Goal: Task Accomplishment & Management: Complete application form

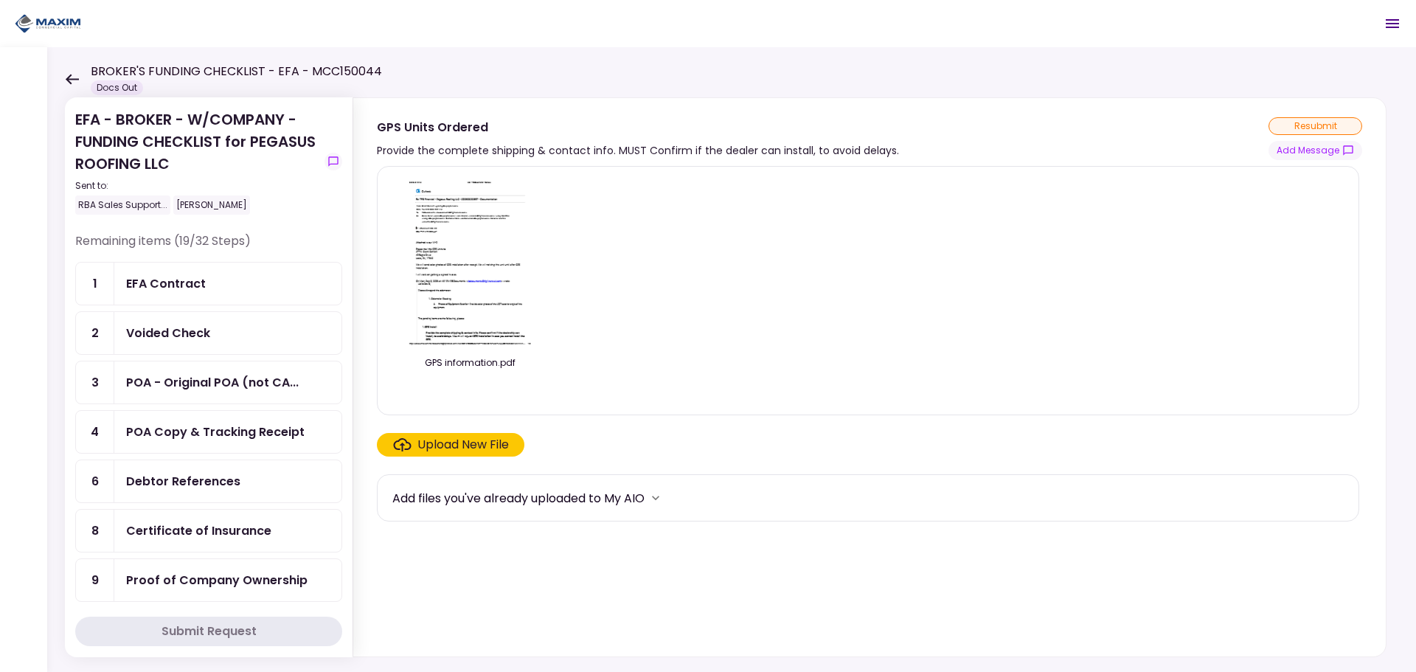
scroll to position [590, 0]
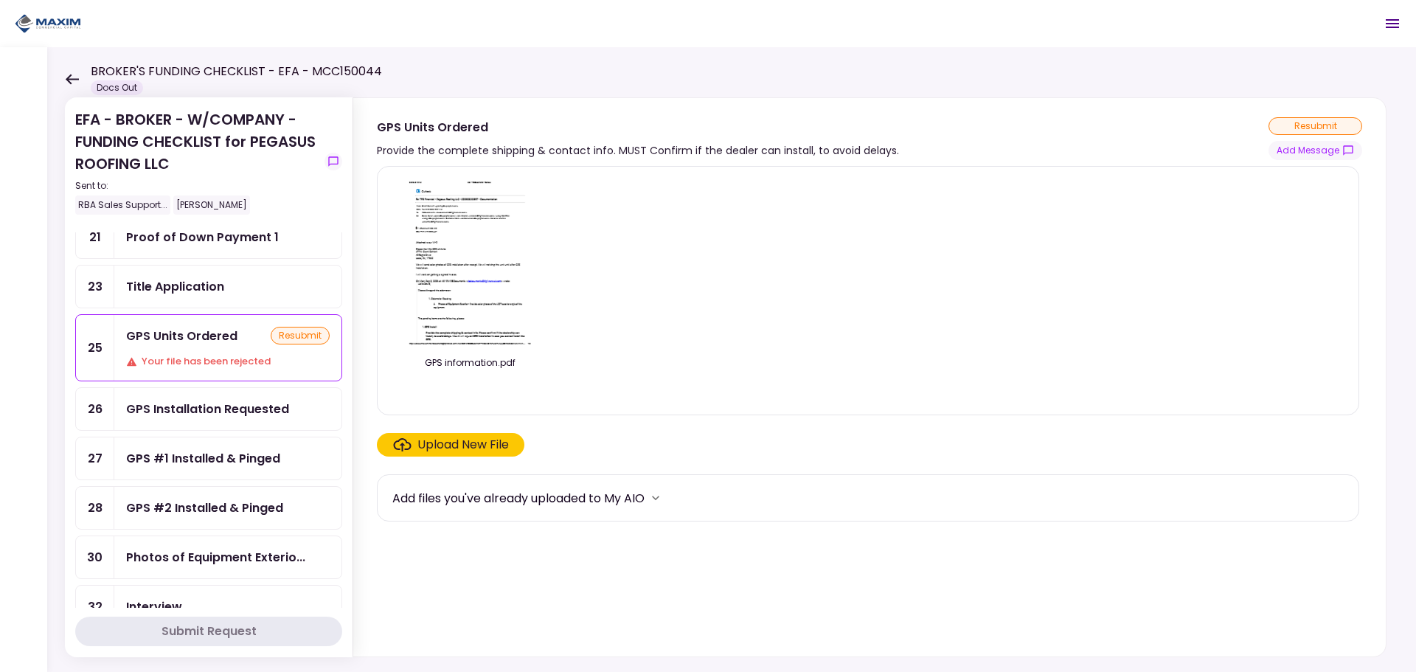
click at [187, 487] on div "GPS #2 Installed & Pinged" at bounding box center [227, 508] width 227 height 42
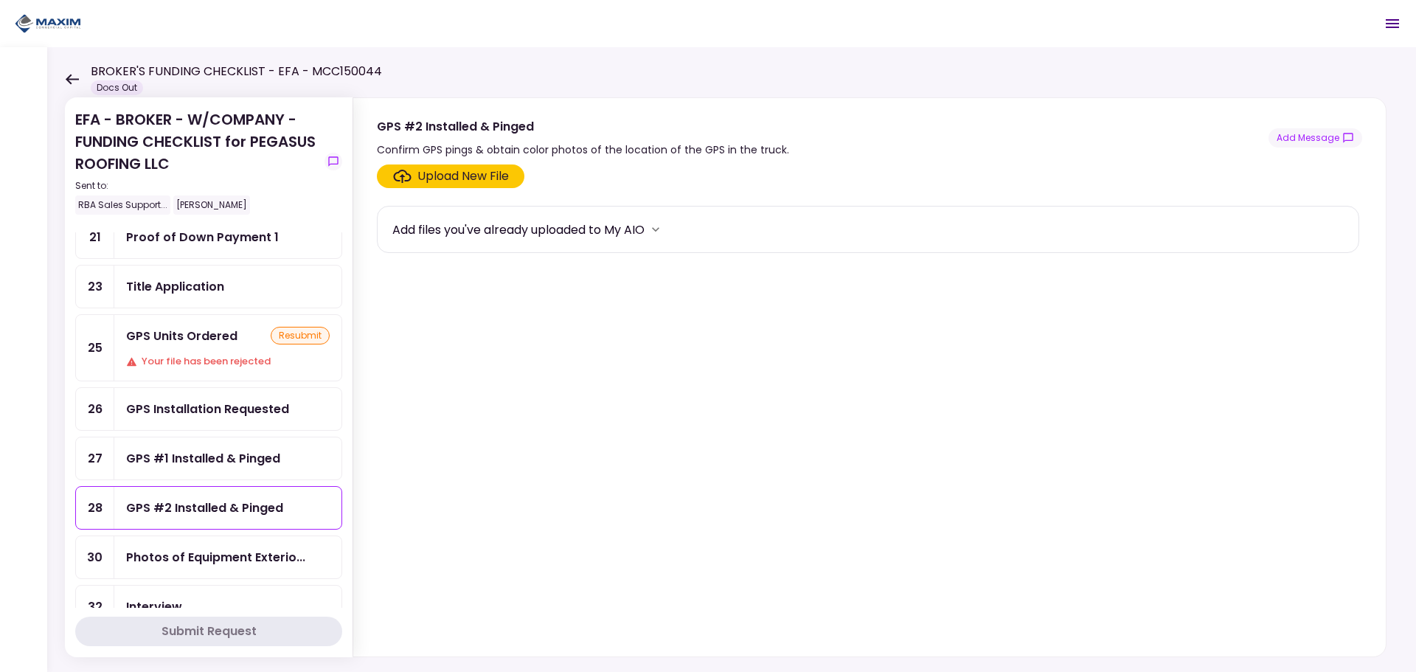
click at [183, 361] on div "Your file has been rejected" at bounding box center [228, 361] width 204 height 15
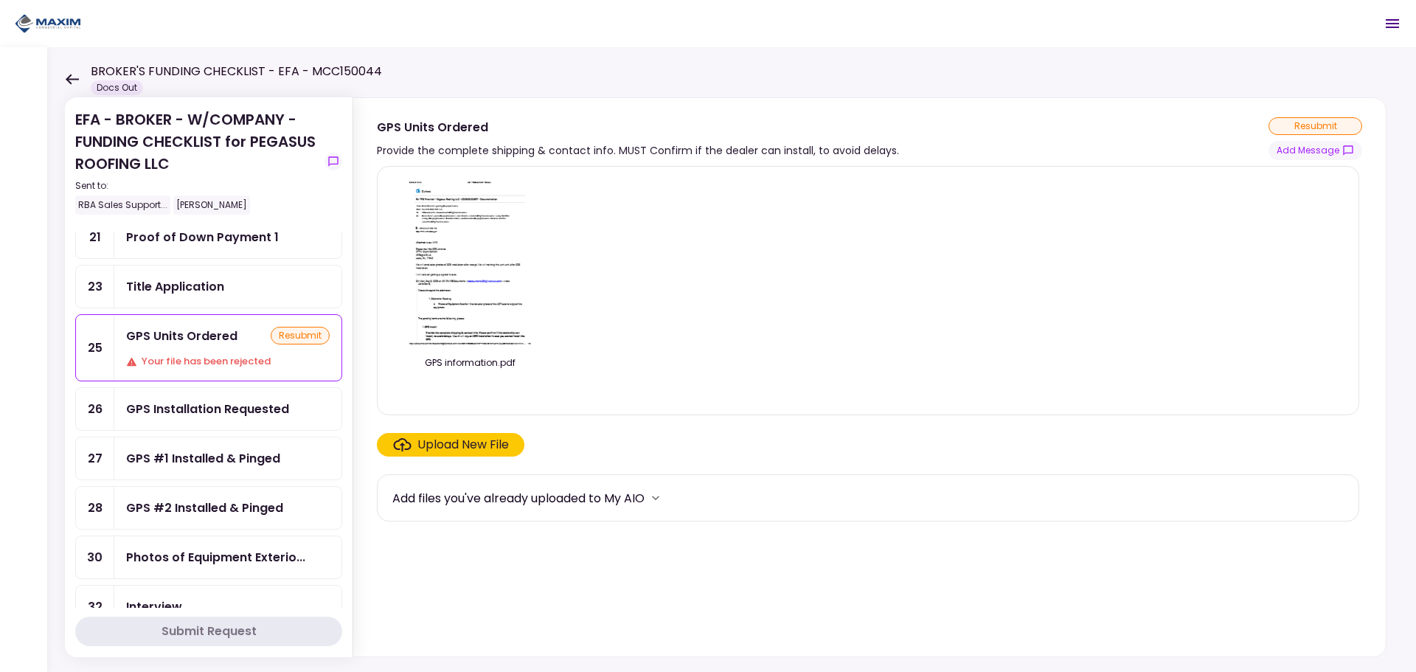
click at [504, 241] on img at bounding box center [469, 262] width 131 height 169
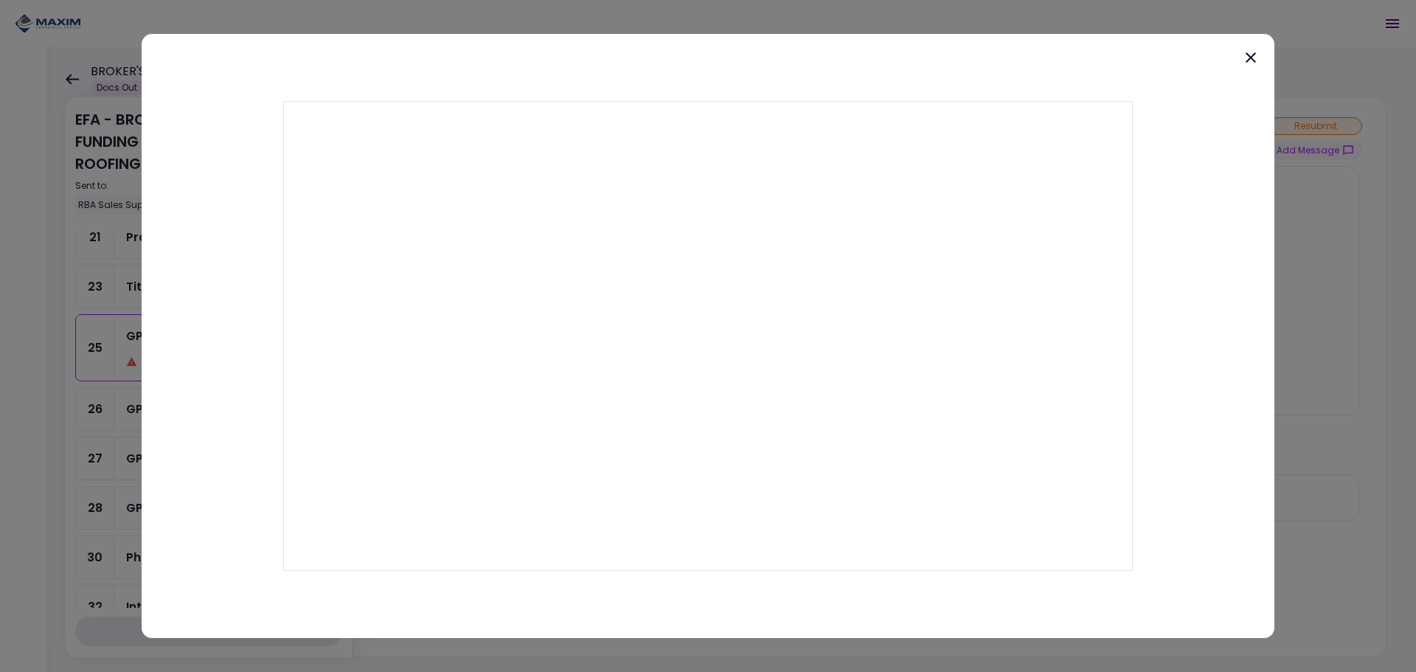
click at [1260, 58] on div at bounding box center [708, 336] width 1133 height 605
click at [1258, 58] on icon at bounding box center [1251, 58] width 18 height 18
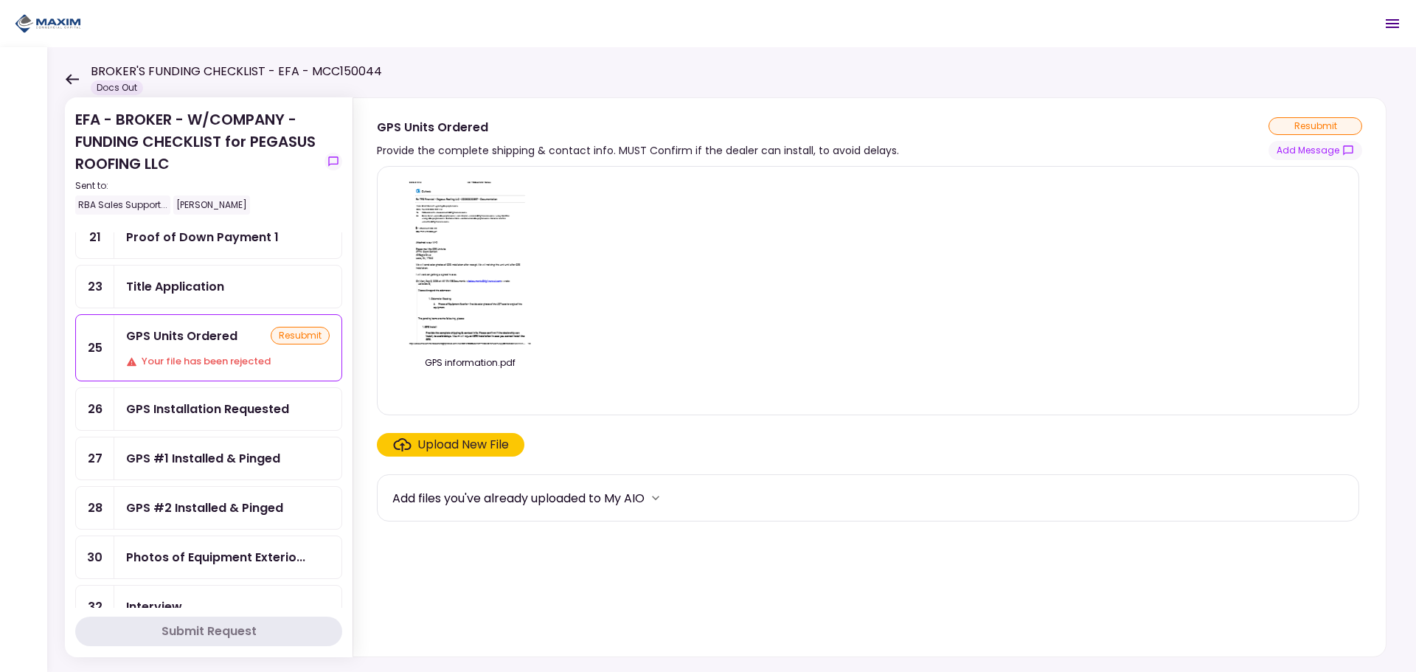
drag, startPoint x: 894, startPoint y: 148, endPoint x: 870, endPoint y: 149, distance: 24.3
click at [894, 148] on div "GPS Units Ordered Provide the complete shipping & contact info. MUST Confirm if…" at bounding box center [869, 138] width 985 height 43
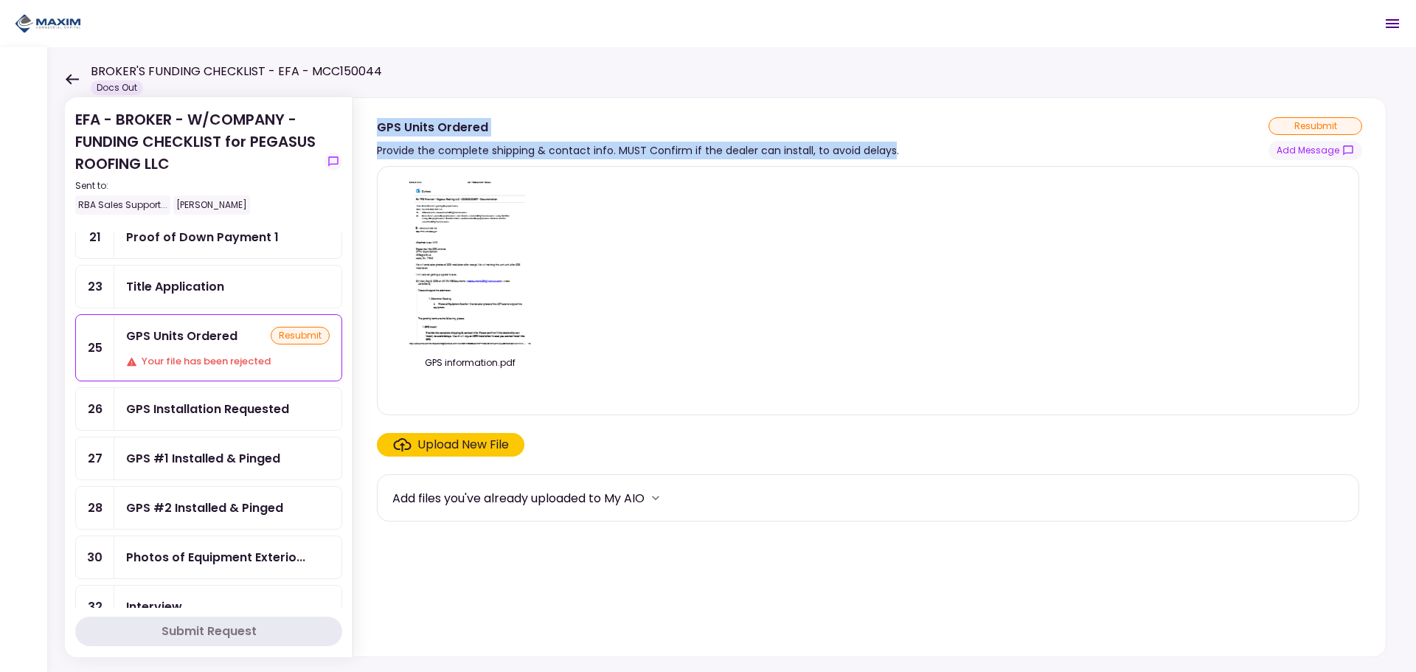
drag, startPoint x: 891, startPoint y: 152, endPoint x: 362, endPoint y: 128, distance: 529.3
click at [362, 128] on section "GPS Units Ordered Provide the complete shipping & contact info. MUST Confirm if…" at bounding box center [869, 129] width 1033 height 62
copy div "GPS Units Ordered Provide the complete shipping & contact info. MUST Confirm if…"
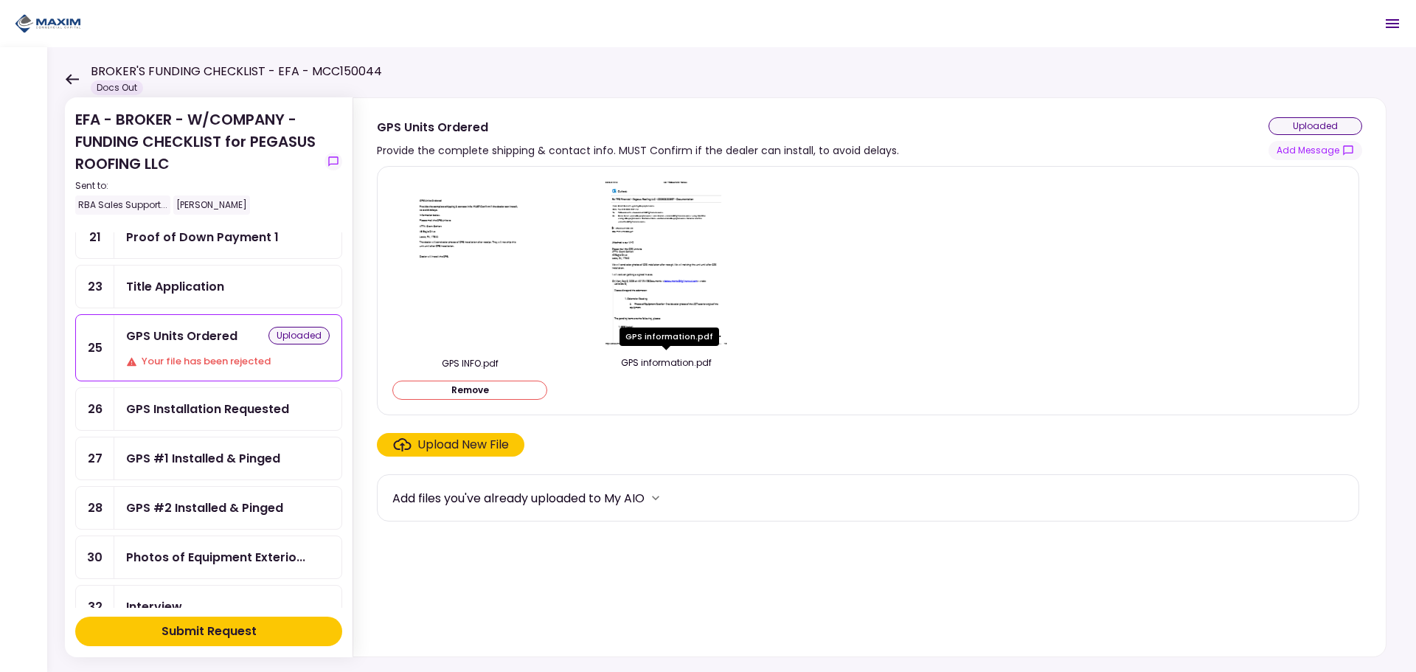
click at [680, 368] on div "GPS information.pdf" at bounding box center [666, 362] width 155 height 13
click at [224, 625] on div "Submit Request" at bounding box center [209, 631] width 95 height 18
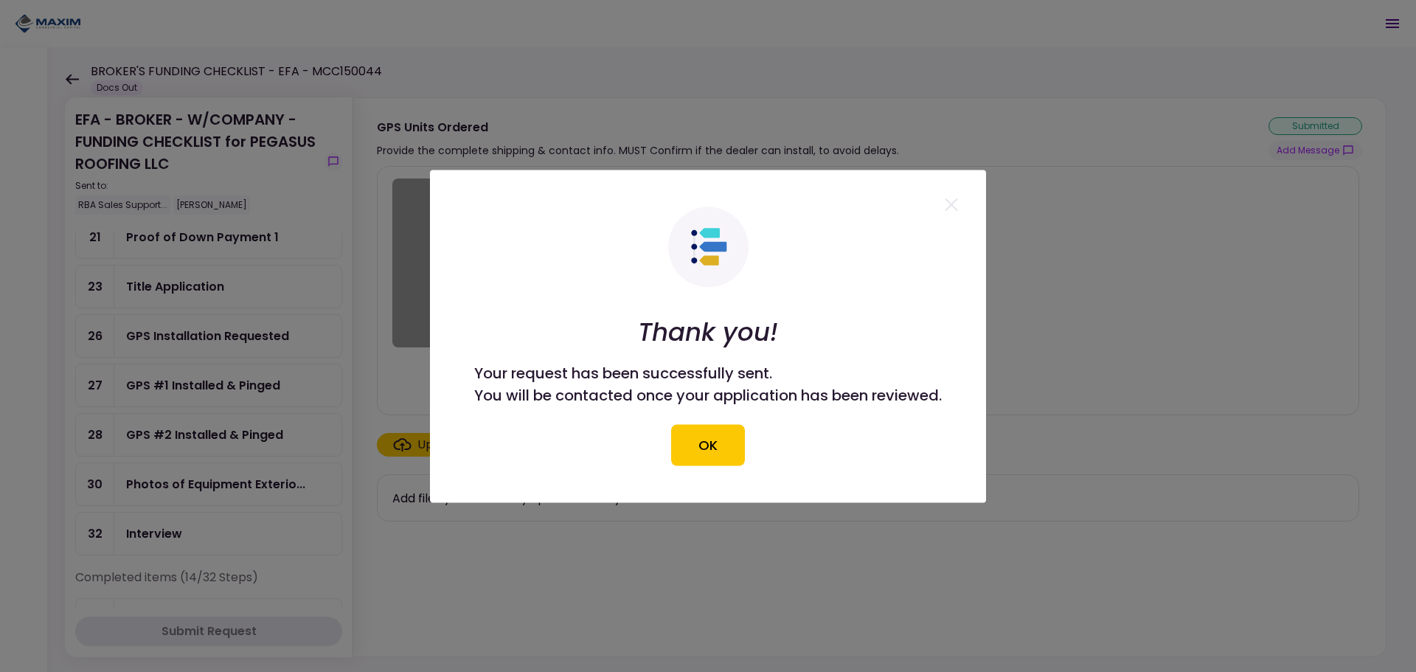
click at [752, 448] on div "Thank you! Your request has been successfully sent. You will be contacted once …" at bounding box center [708, 336] width 468 height 259
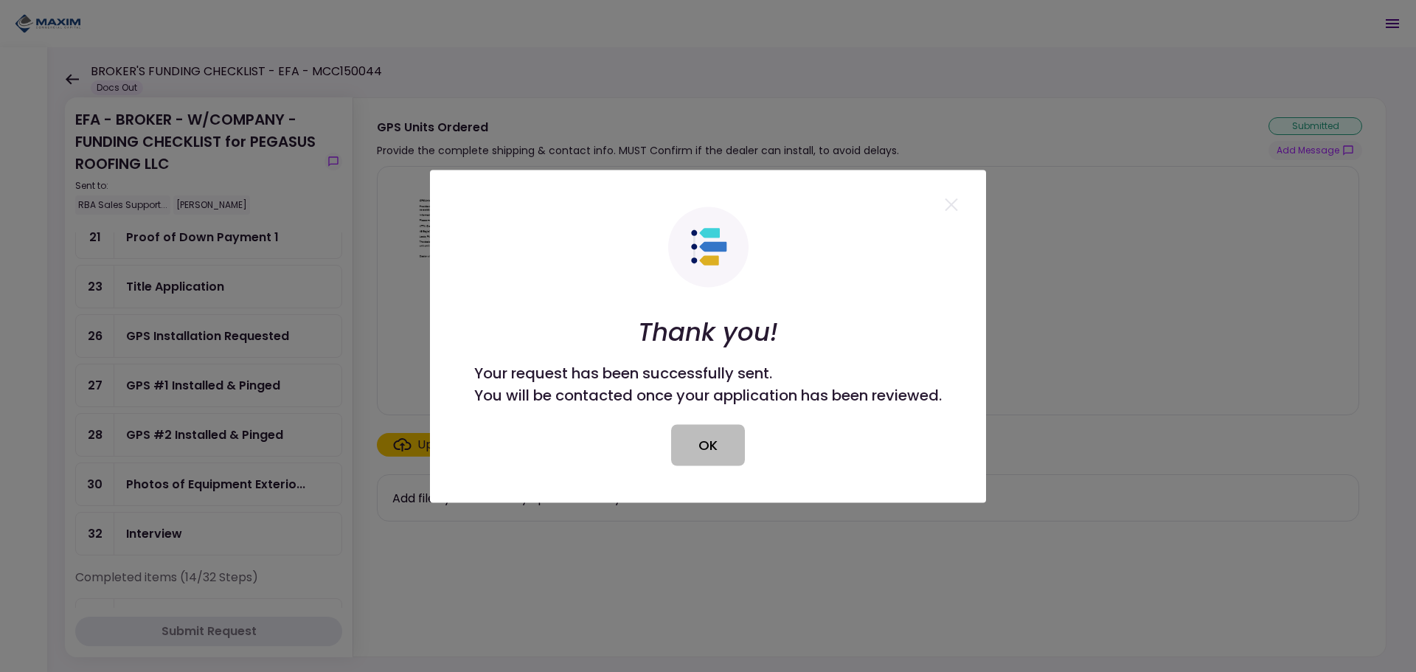
click at [735, 443] on button "OK" at bounding box center [708, 444] width 74 height 41
